Goal: Transaction & Acquisition: Purchase product/service

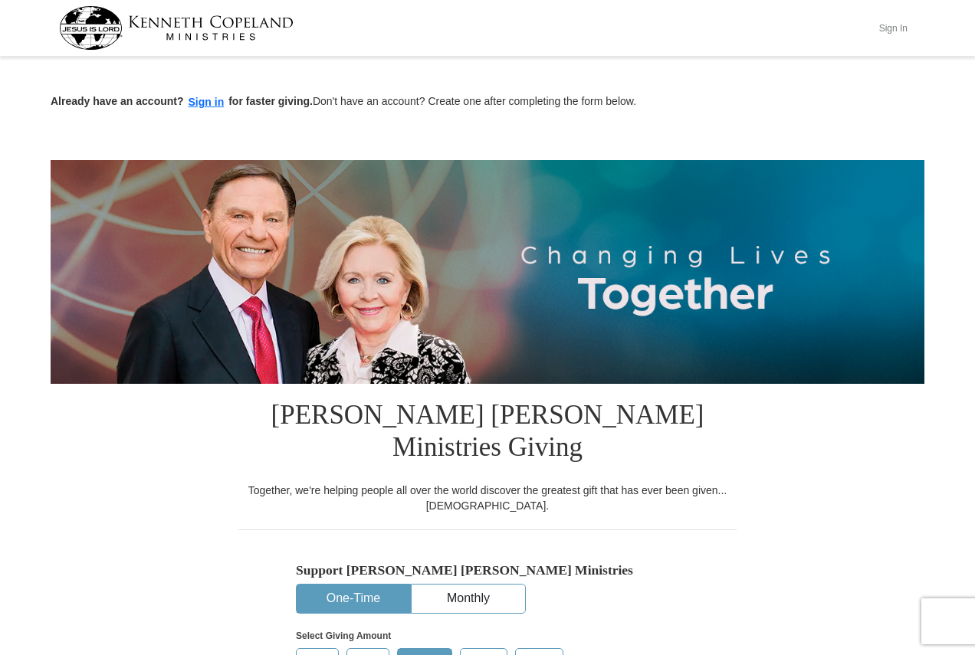
click at [892, 31] on button "Sign In" at bounding box center [893, 28] width 46 height 24
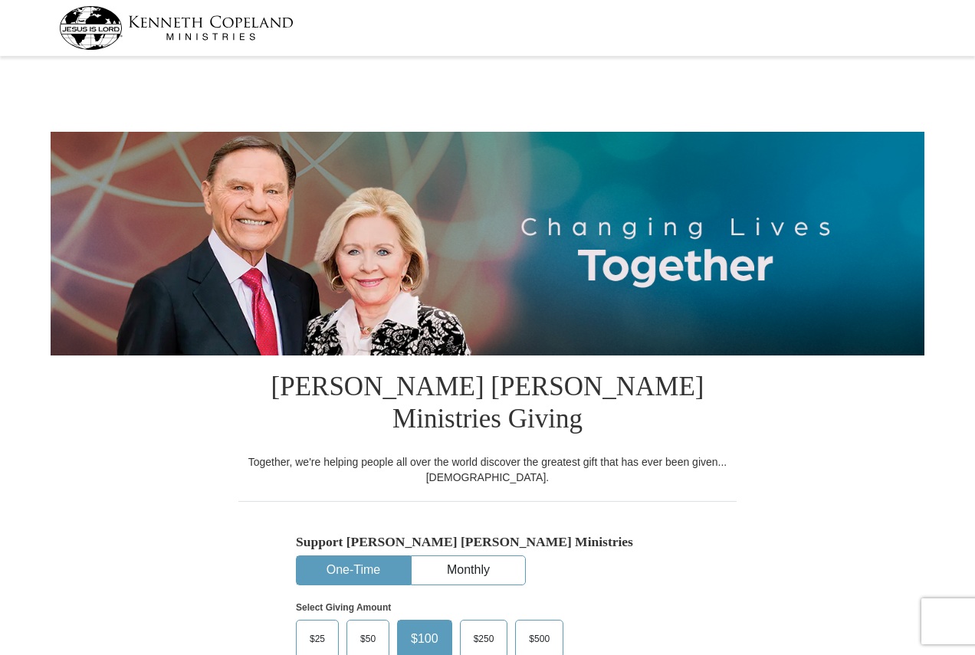
select select "PA"
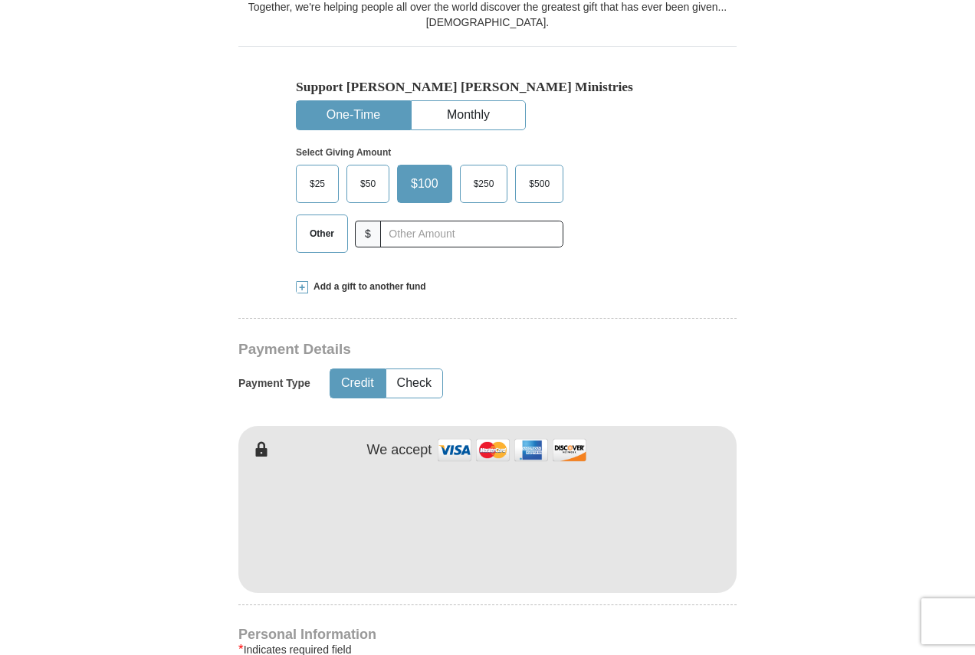
scroll to position [460, 0]
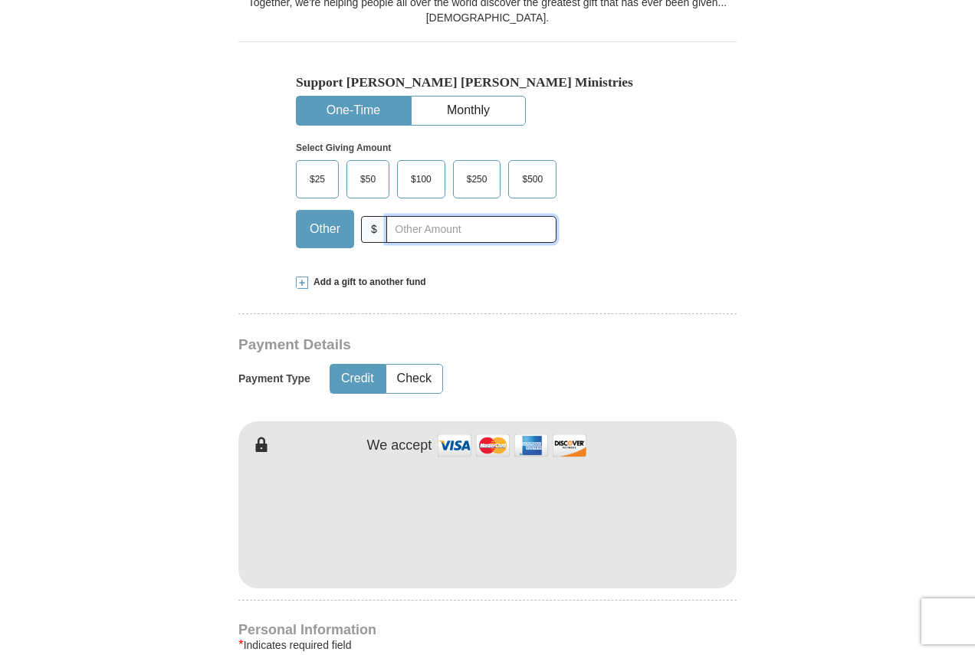
click at [472, 216] on input "text" at bounding box center [471, 229] width 170 height 27
type input "20"
click at [414, 365] on button "Check" at bounding box center [414, 379] width 56 height 28
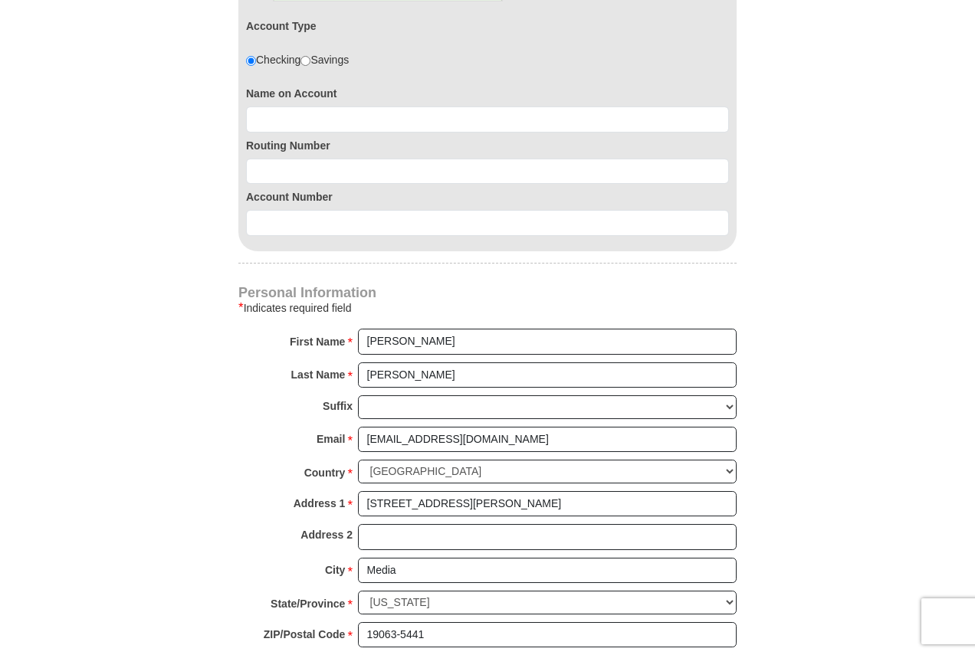
scroll to position [996, 0]
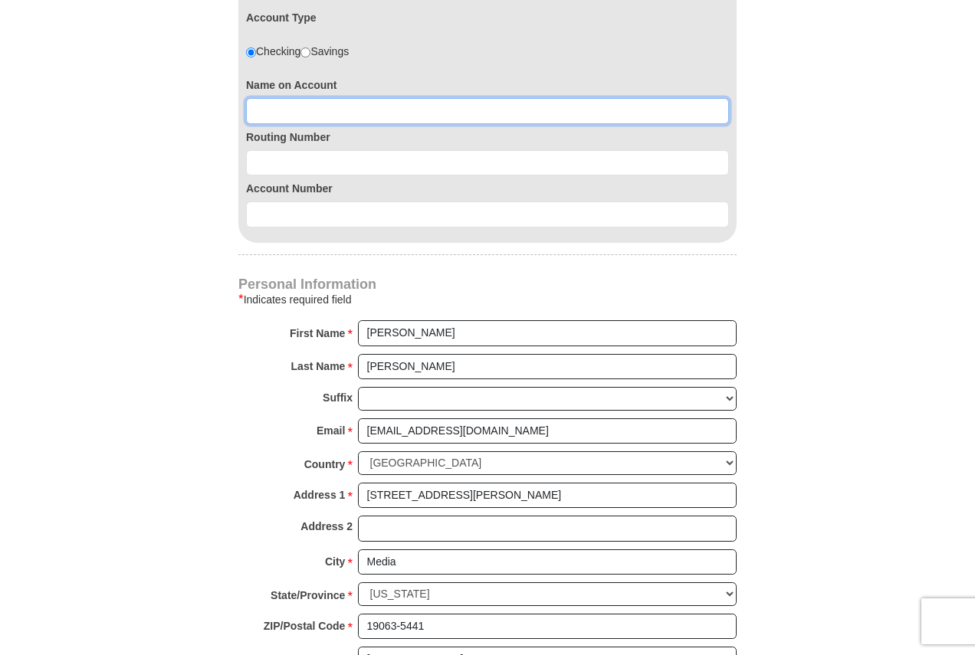
click at [350, 98] on input at bounding box center [487, 111] width 483 height 26
type input "Thomas D Howard"
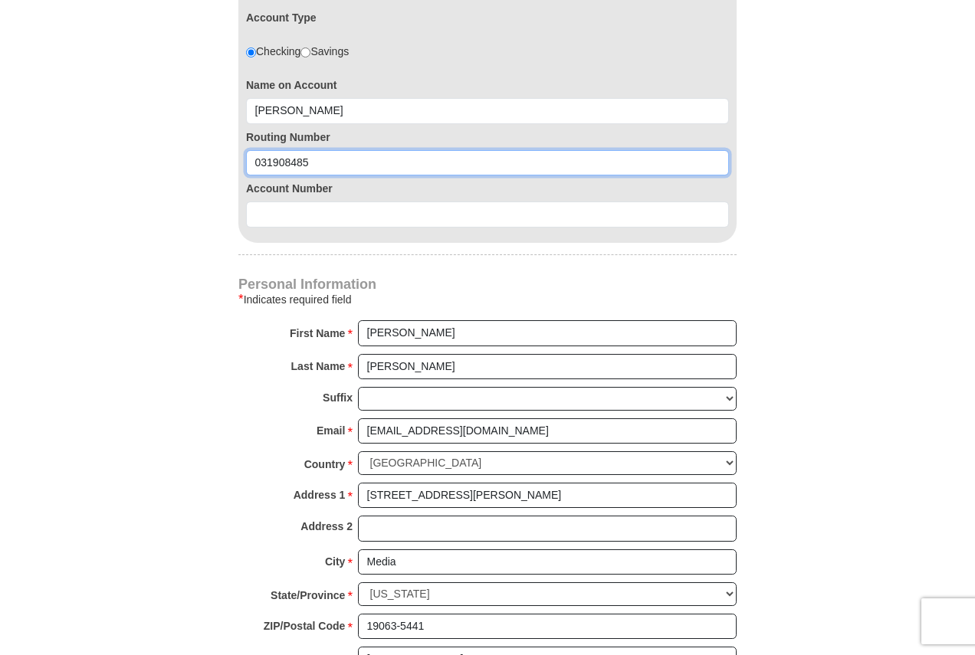
type input "031908485"
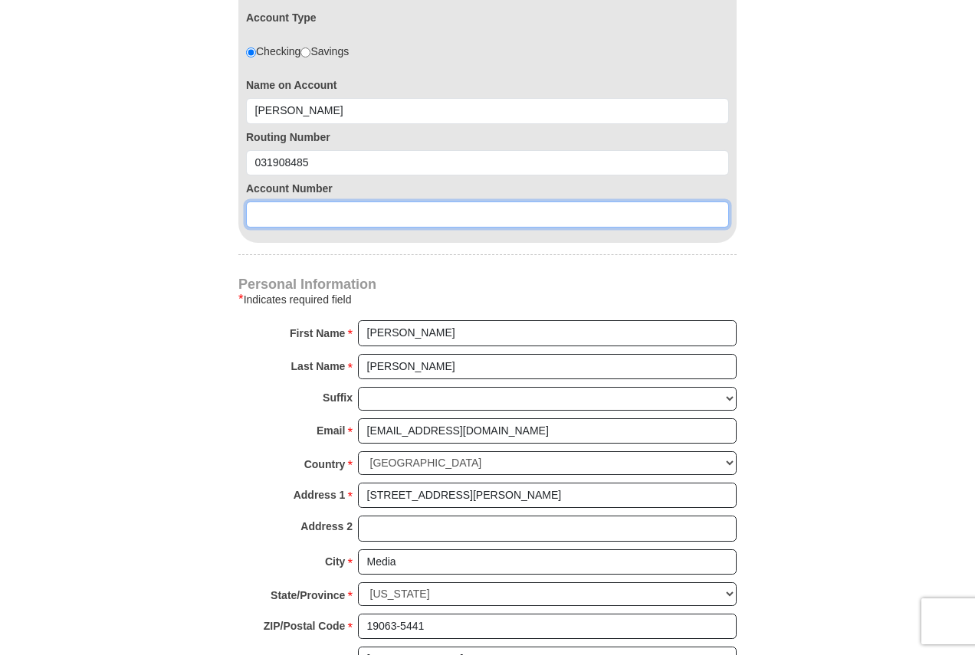
type input "-"
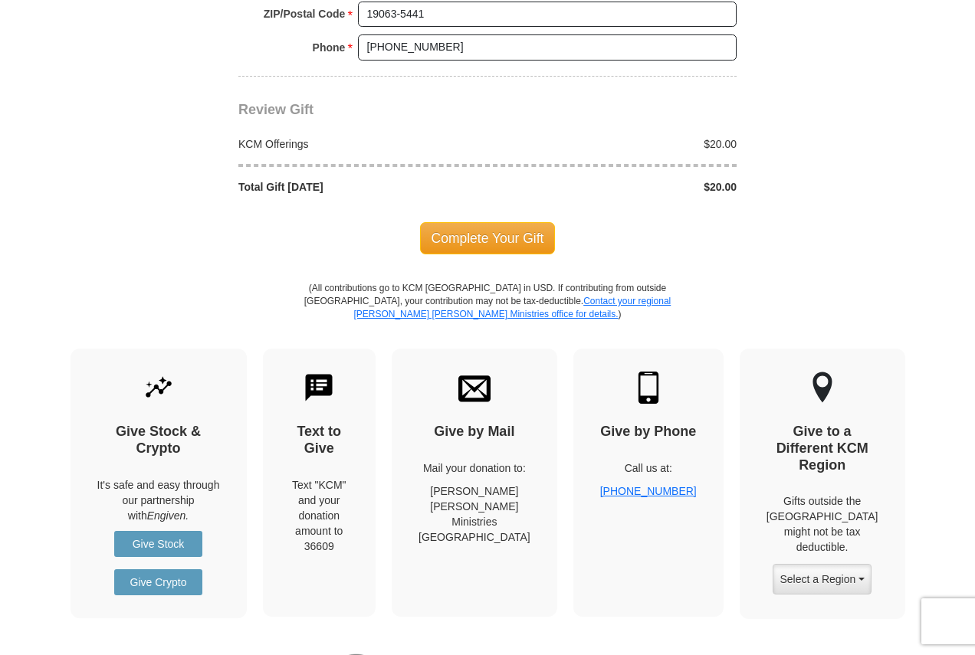
scroll to position [1610, 0]
type input "0360154439"
click at [466, 222] on span "Complete Your Gift" at bounding box center [488, 238] width 136 height 32
